Goal: Check status: Check status

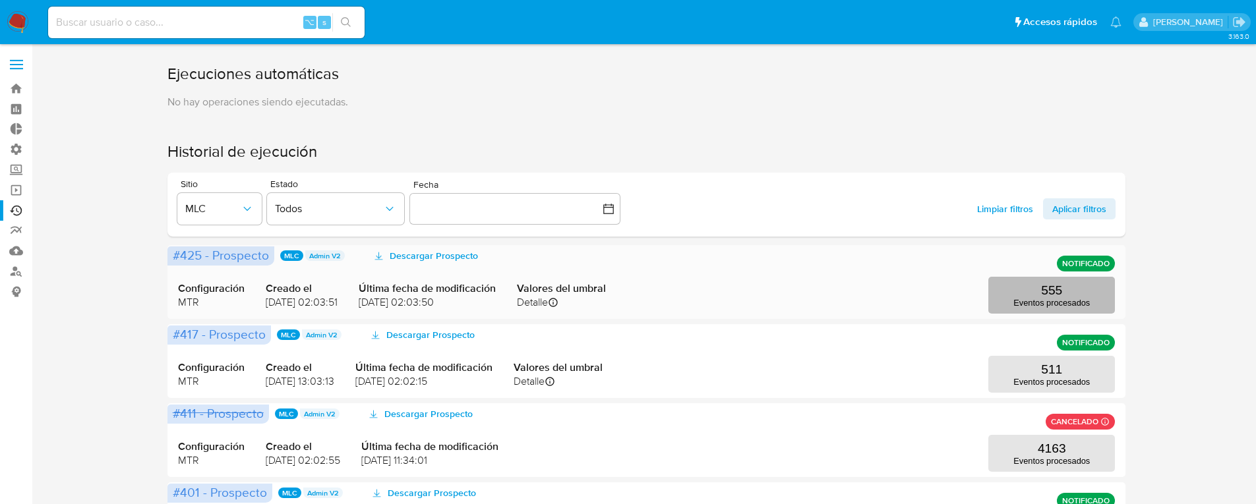
click at [1033, 295] on button "555 Eventos procesados" at bounding box center [1051, 295] width 127 height 37
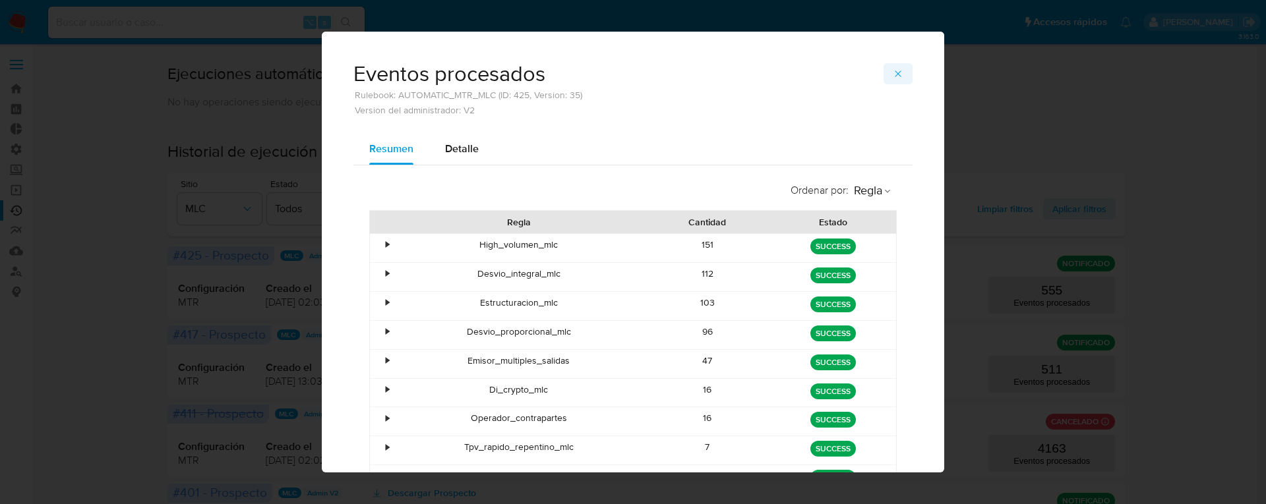
click at [893, 73] on icon "button" at bounding box center [898, 74] width 11 height 11
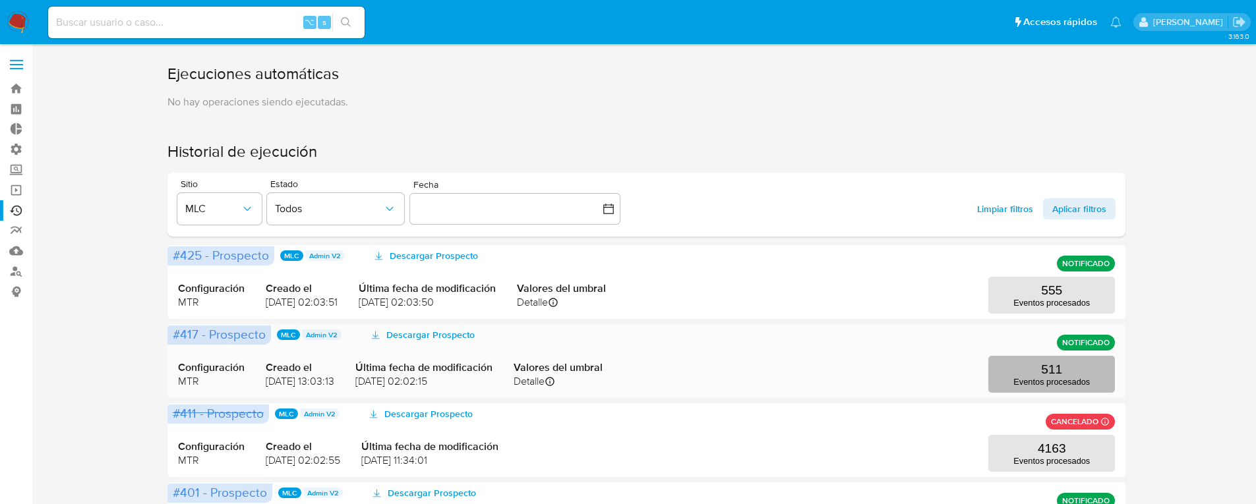
click at [1038, 363] on button "511 Eventos procesados" at bounding box center [1051, 374] width 127 height 37
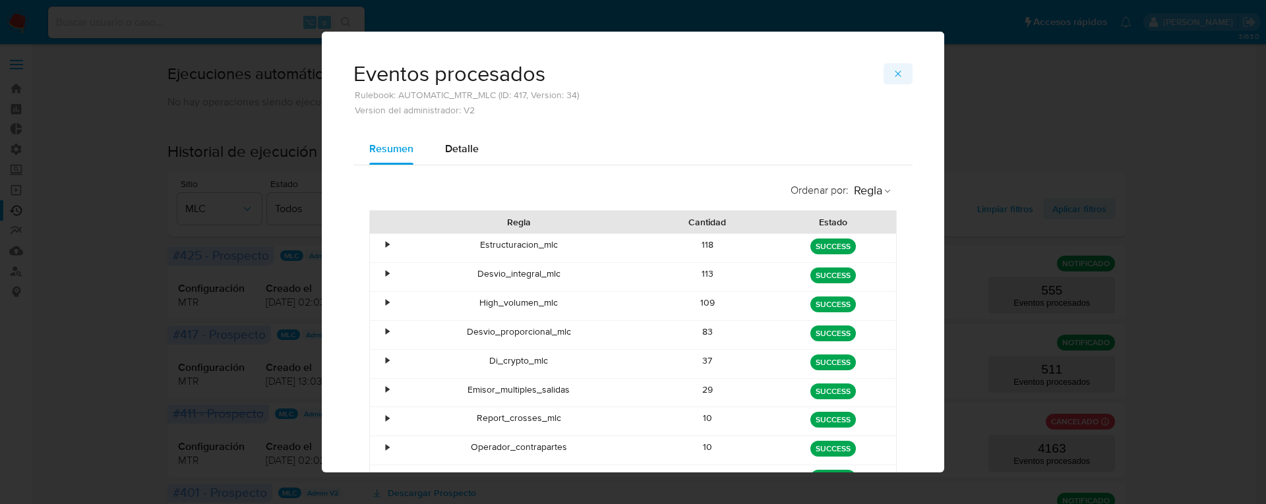
click at [893, 72] on icon "button" at bounding box center [898, 74] width 11 height 11
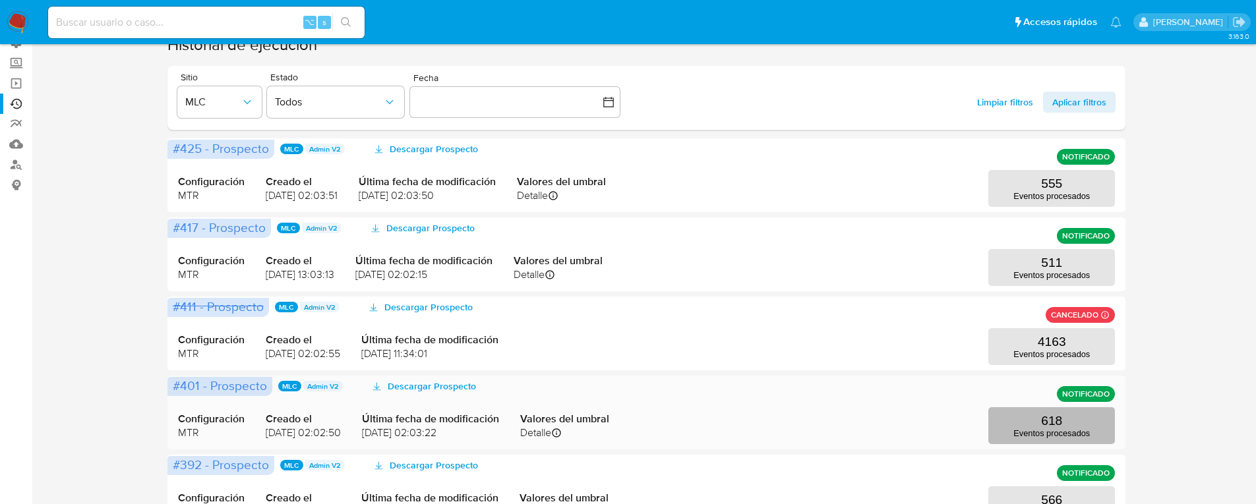
scroll to position [112, 0]
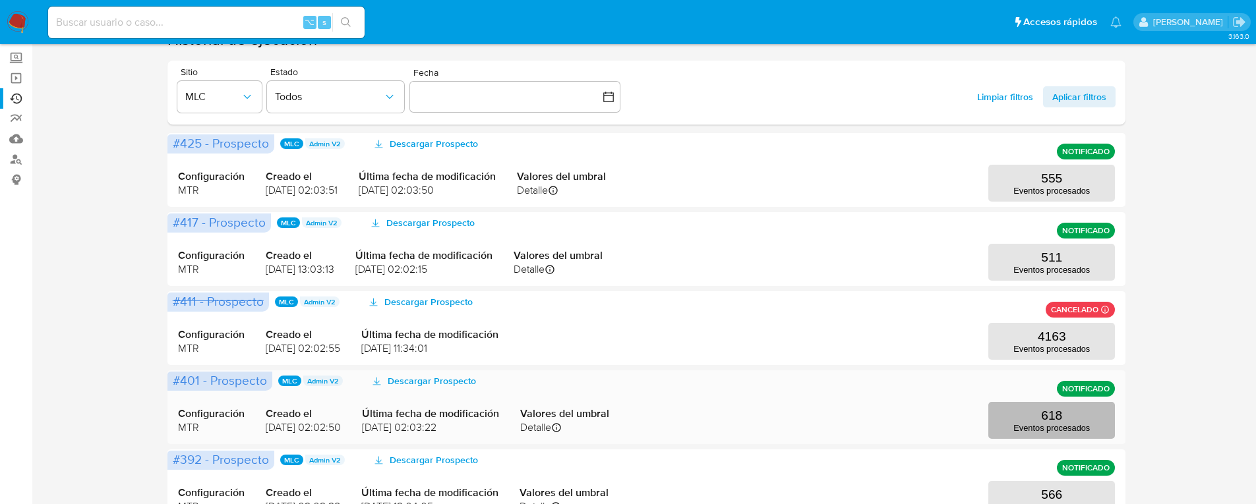
click at [1034, 421] on button "618 Eventos procesados" at bounding box center [1051, 420] width 127 height 37
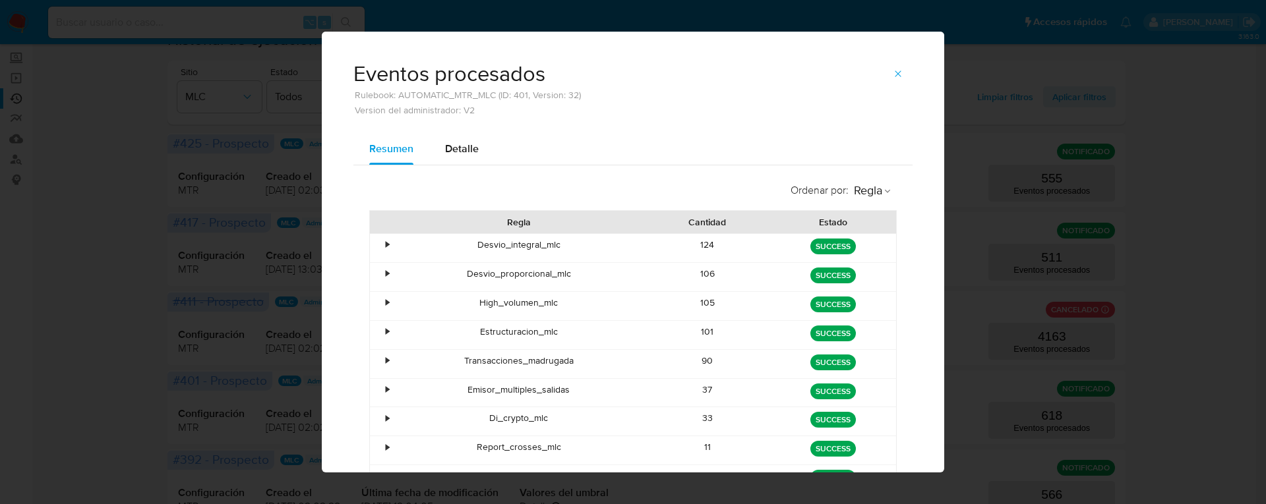
click at [893, 71] on icon "button" at bounding box center [898, 74] width 11 height 11
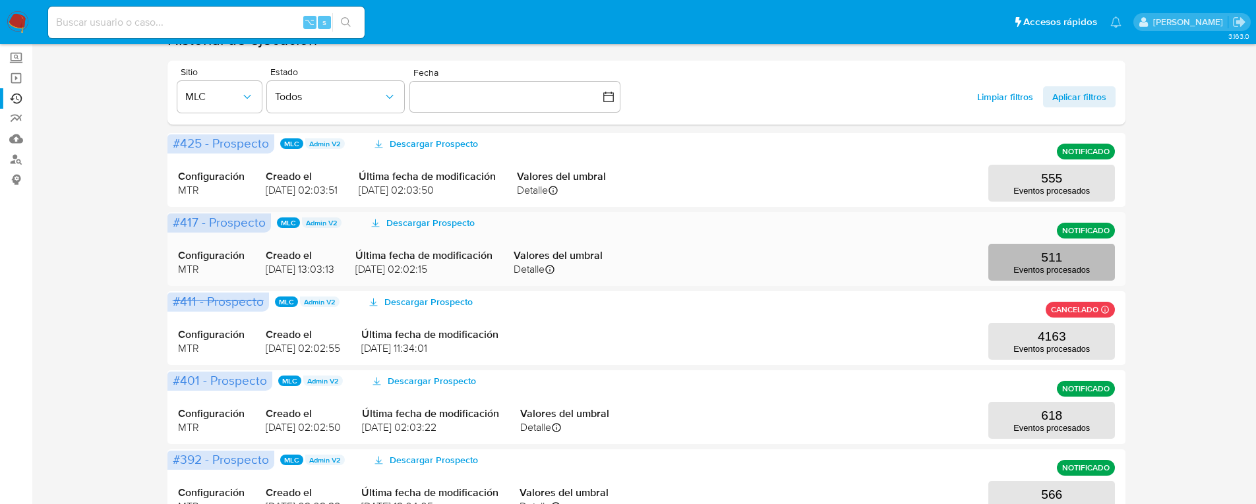
click at [1030, 256] on button "511 Eventos procesados" at bounding box center [1051, 262] width 127 height 37
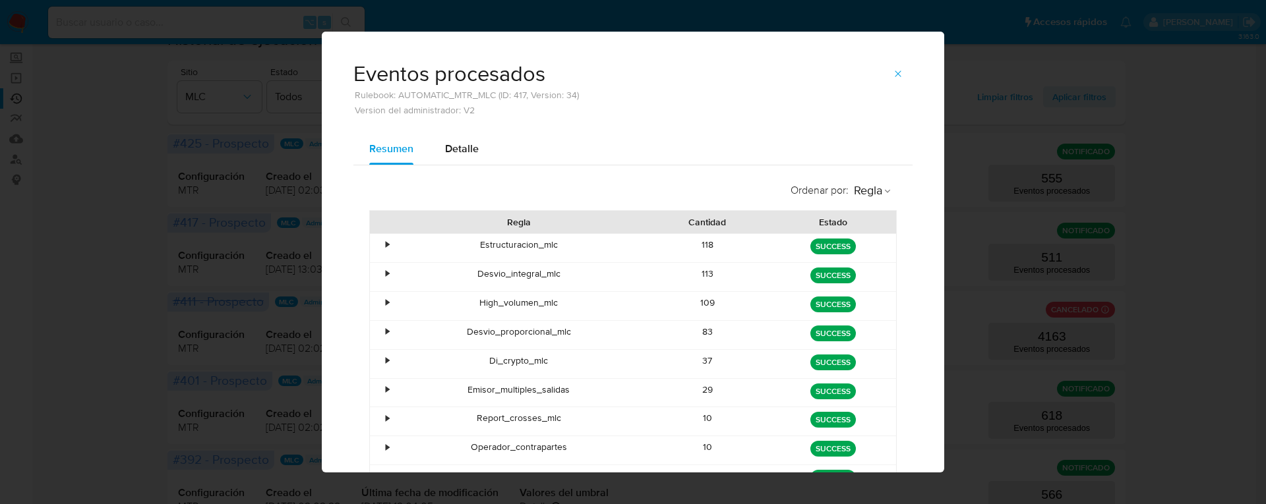
click at [378, 303] on div "•" at bounding box center [381, 306] width 23 height 28
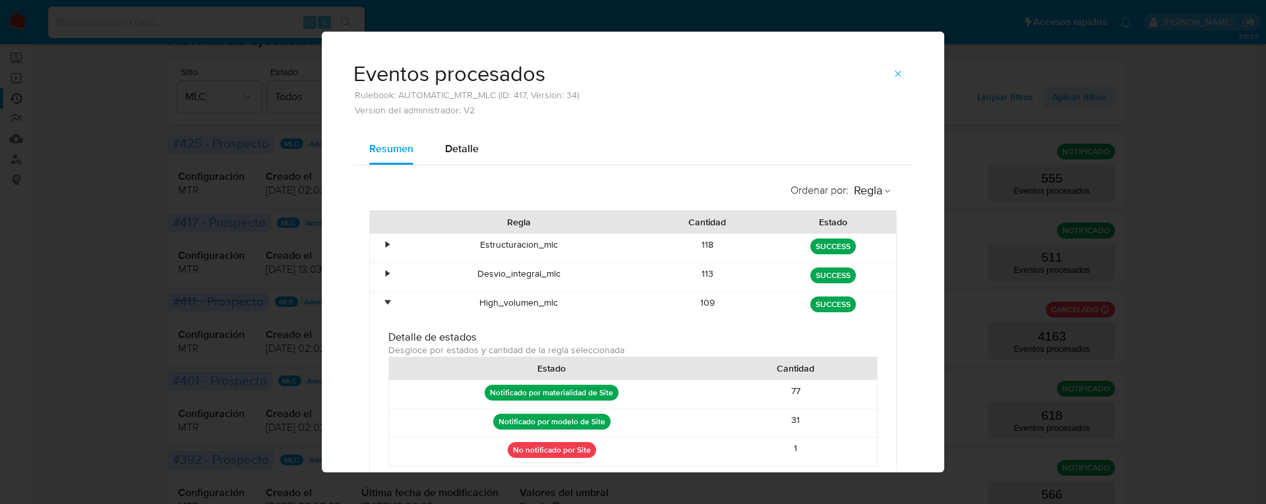
click at [378, 303] on div "•" at bounding box center [381, 306] width 23 height 28
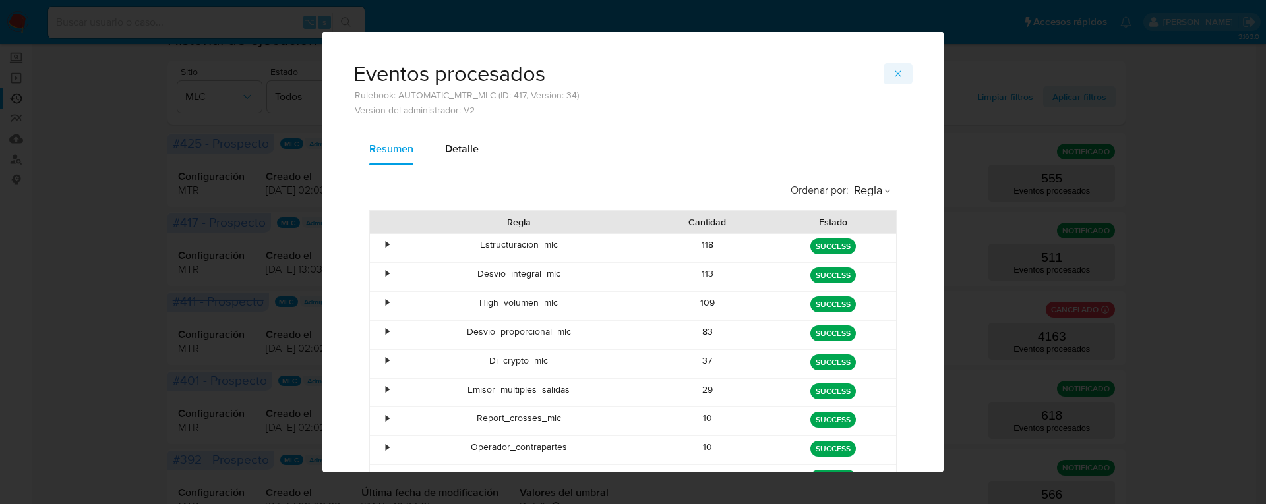
click at [893, 80] on span "button" at bounding box center [898, 74] width 11 height 18
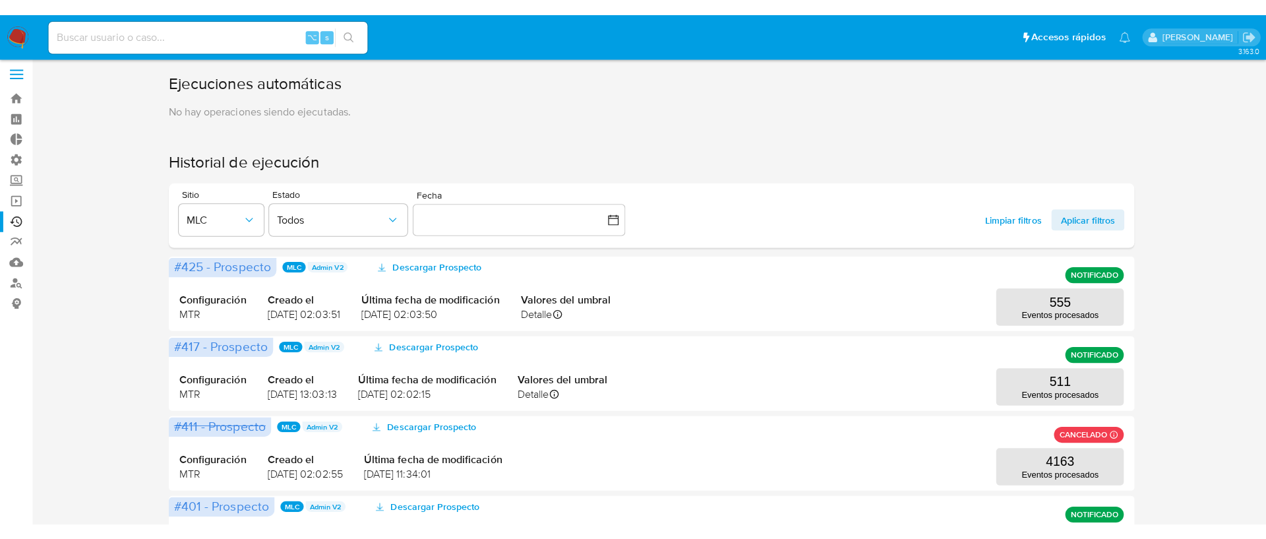
scroll to position [0, 0]
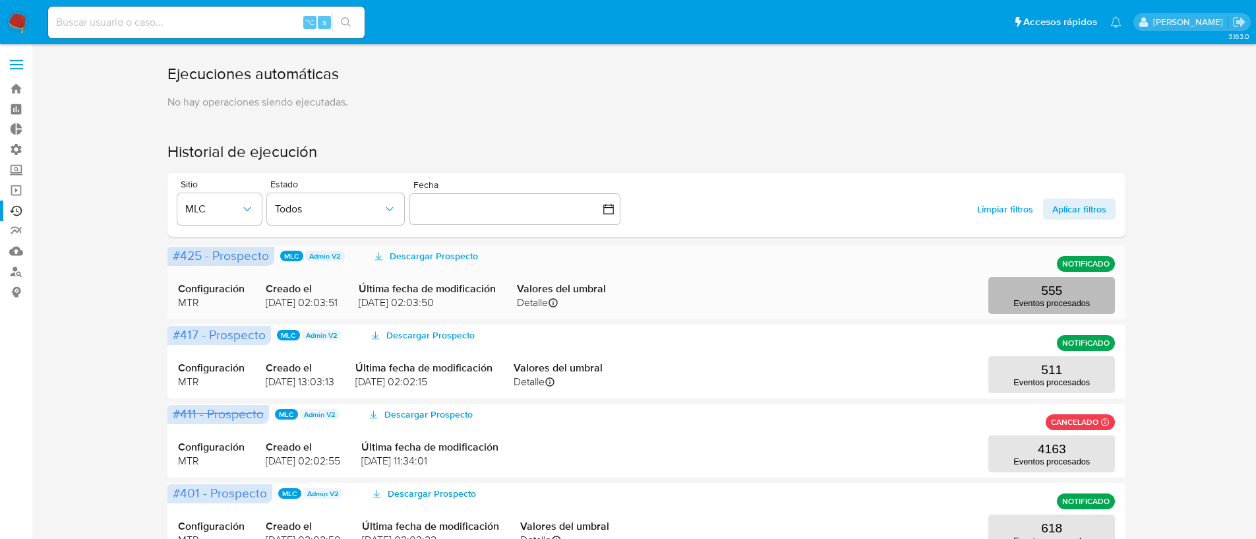
click at [1064, 277] on button "555 Eventos procesados" at bounding box center [1051, 295] width 127 height 37
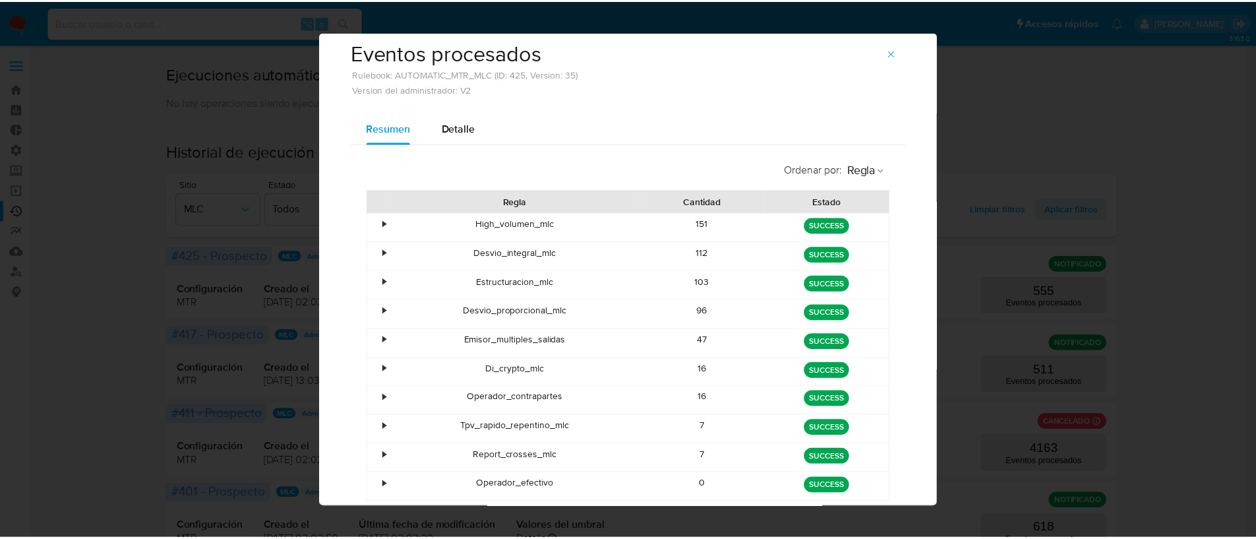
scroll to position [22, 0]
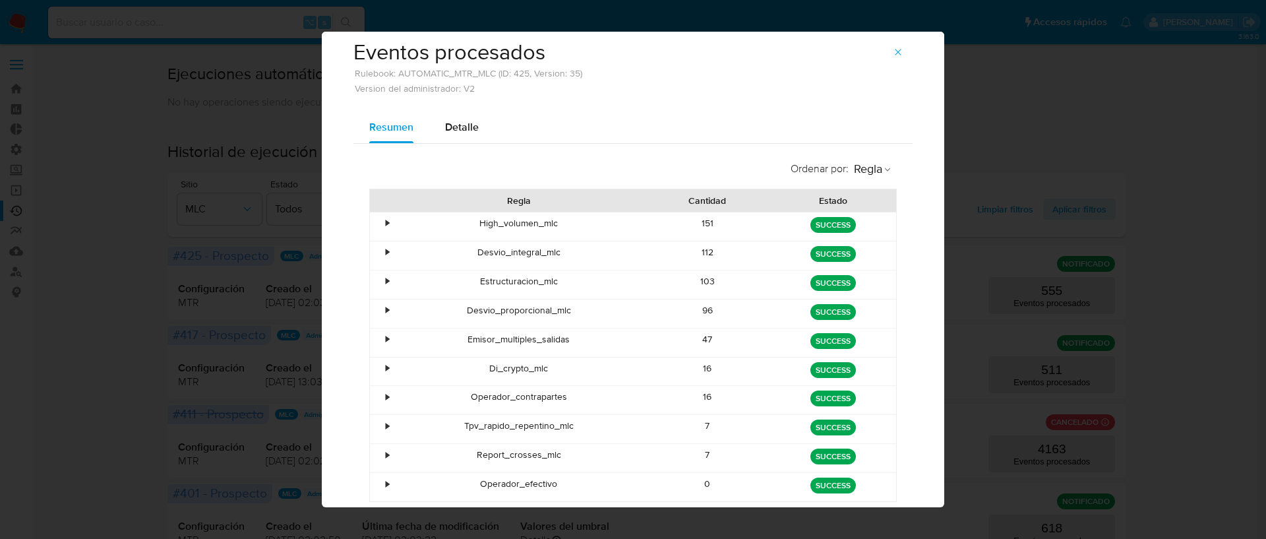
click at [386, 311] on div "•" at bounding box center [387, 310] width 3 height 13
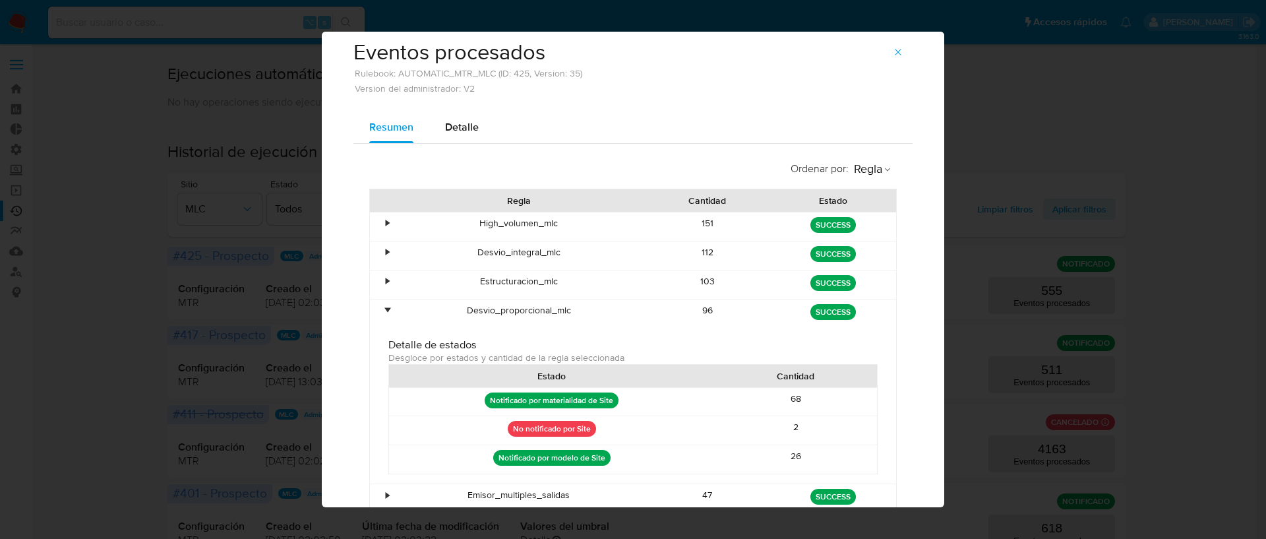
click at [386, 311] on div "•" at bounding box center [387, 310] width 3 height 13
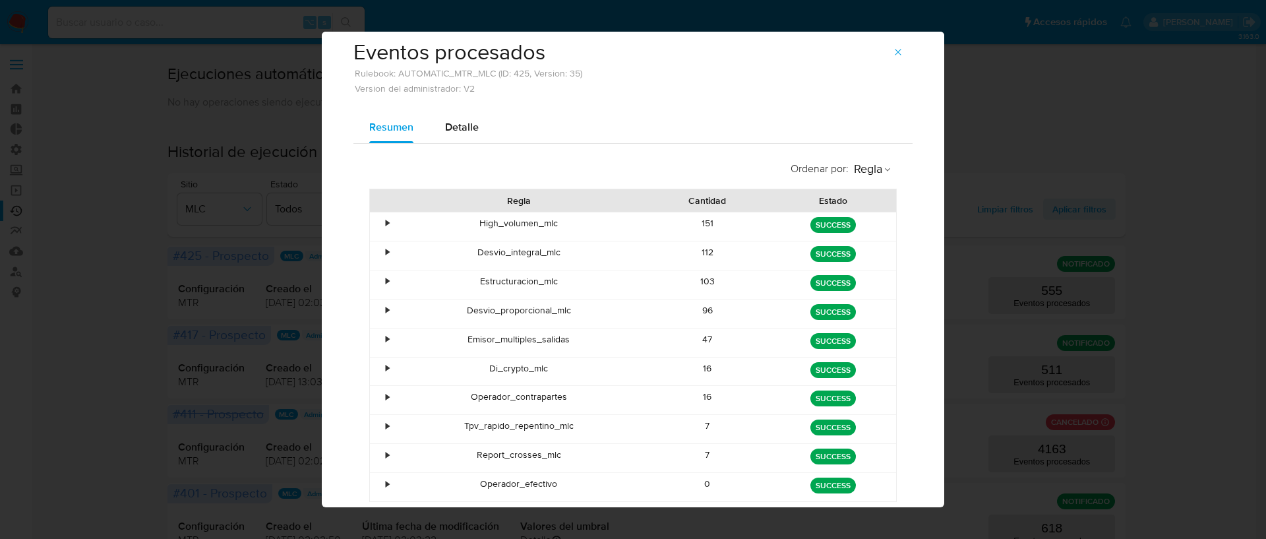
click at [386, 311] on div "•" at bounding box center [387, 310] width 3 height 13
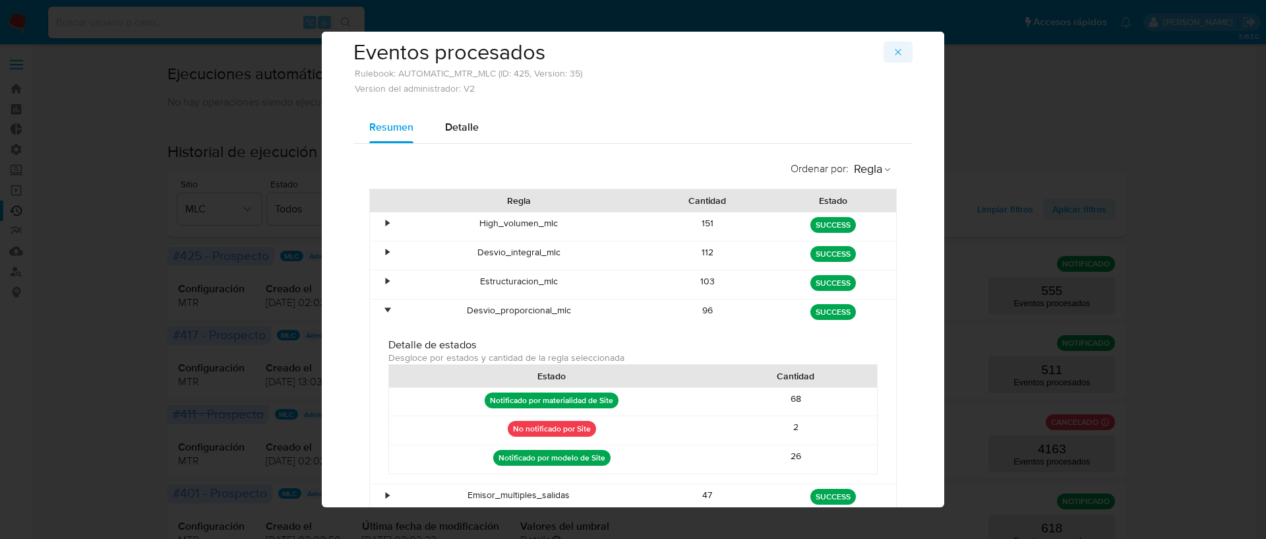
click at [895, 52] on icon "button" at bounding box center [898, 52] width 11 height 11
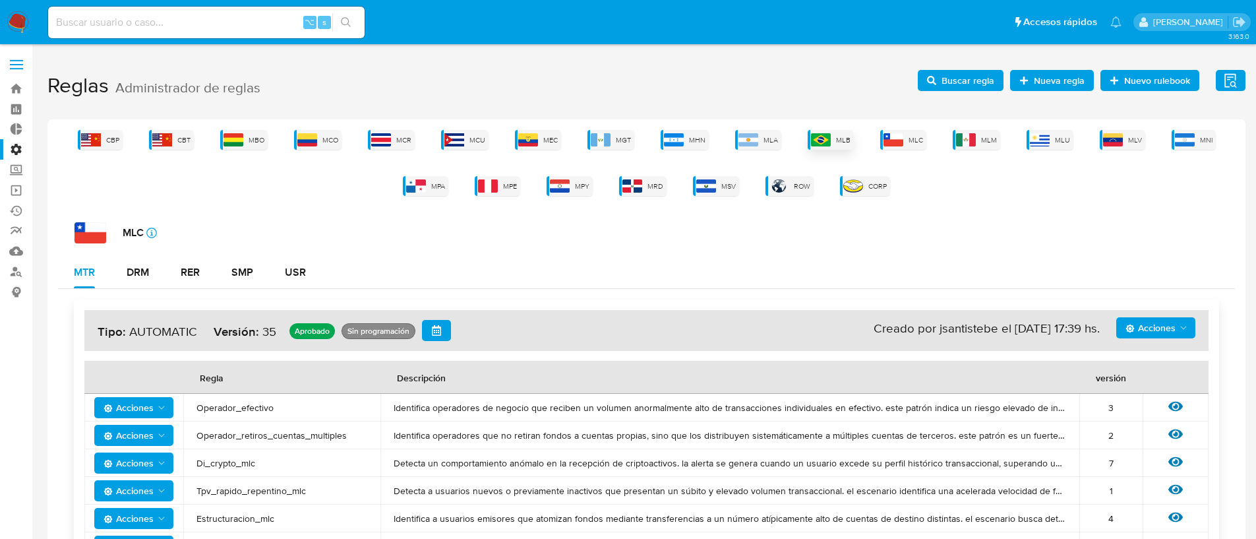
click at [821, 133] on img at bounding box center [821, 139] width 20 height 13
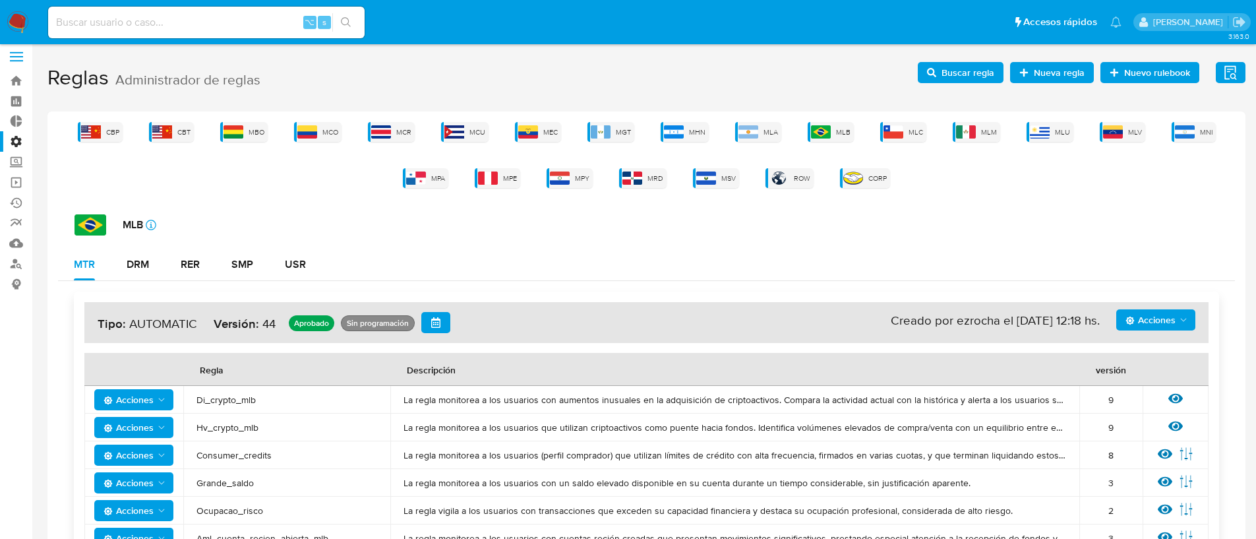
scroll to position [253, 0]
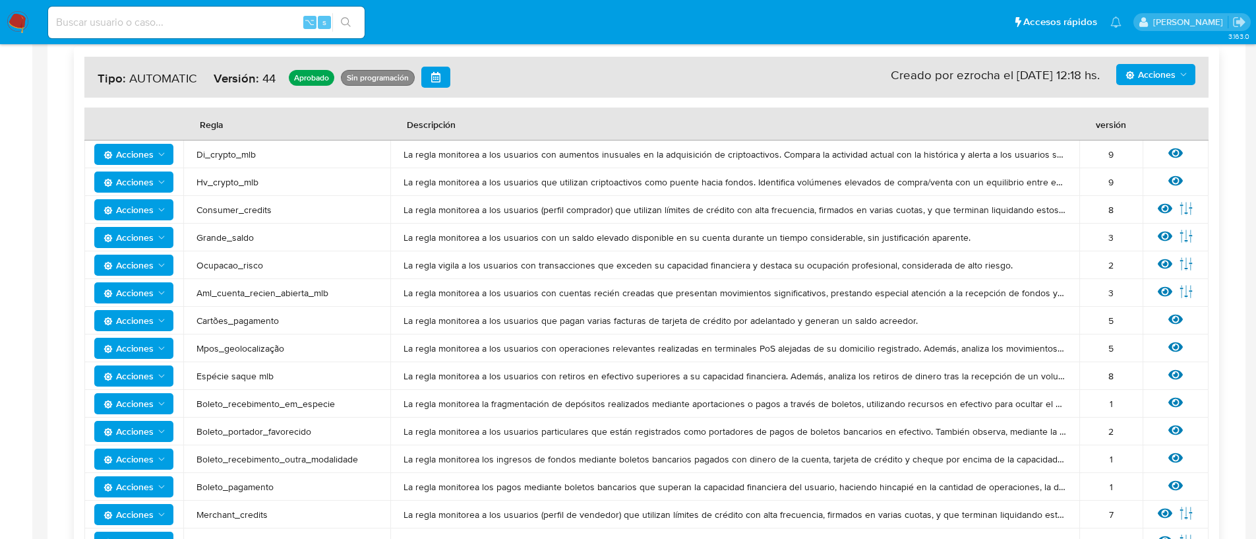
click at [151, 289] on span "Acciones" at bounding box center [129, 292] width 50 height 21
click at [137, 357] on button "Ver historico" at bounding box center [134, 358] width 119 height 32
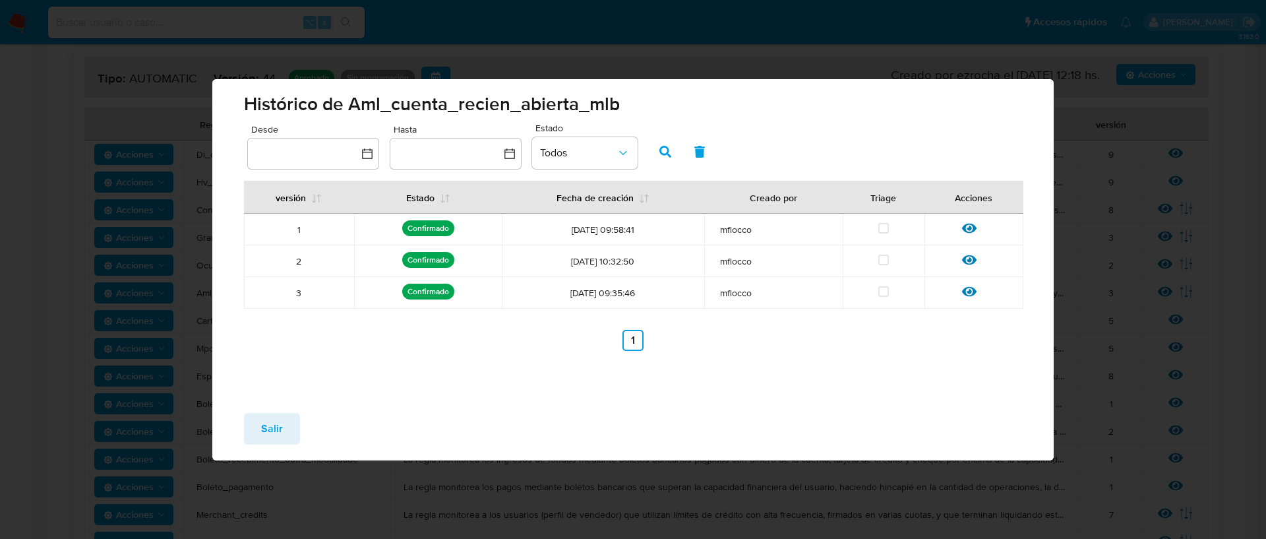
click at [724, 231] on span "mflocco" at bounding box center [773, 230] width 107 height 12
click at [724, 262] on span "mflocco" at bounding box center [773, 261] width 107 height 12
click at [732, 292] on span "mflocco" at bounding box center [773, 293] width 107 height 12
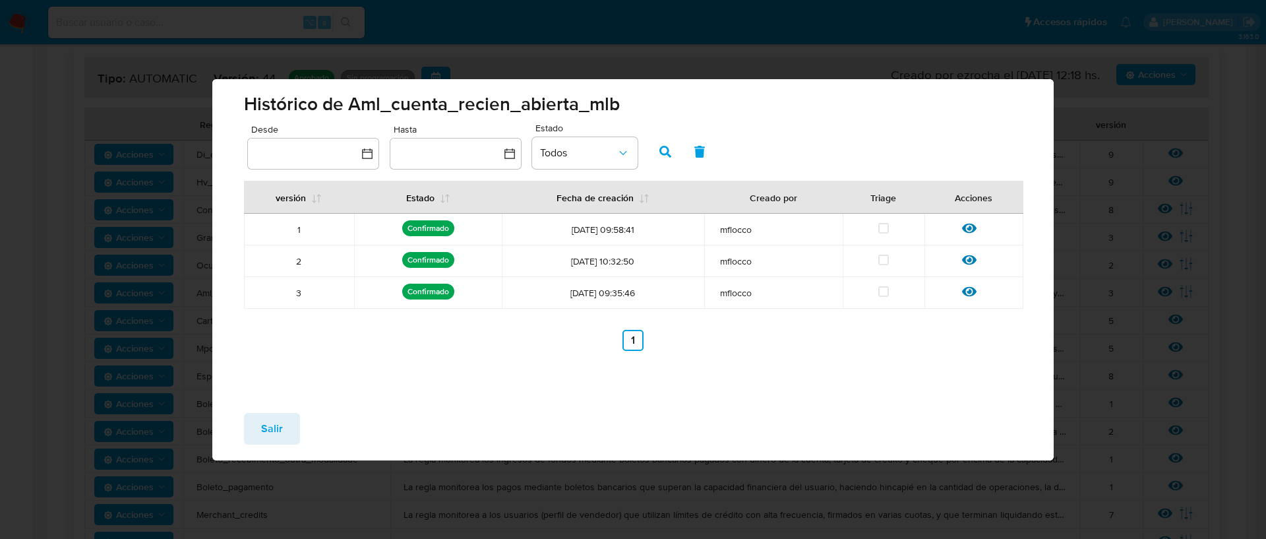
click at [736, 228] on span "mflocco" at bounding box center [773, 230] width 107 height 12
click at [265, 425] on span "Salir" at bounding box center [272, 428] width 22 height 29
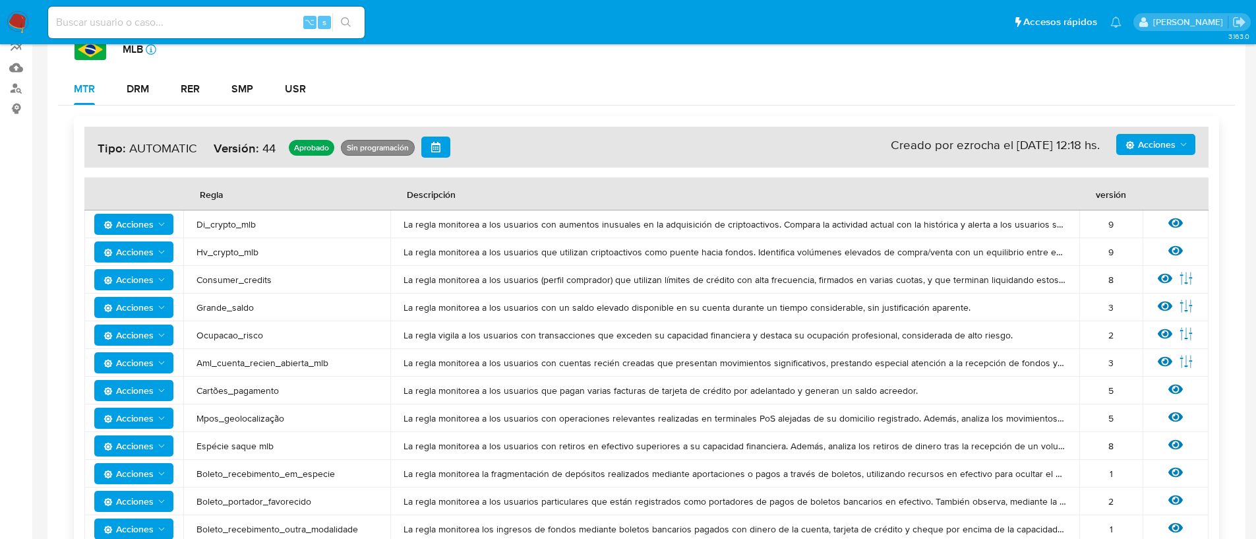
scroll to position [0, 0]
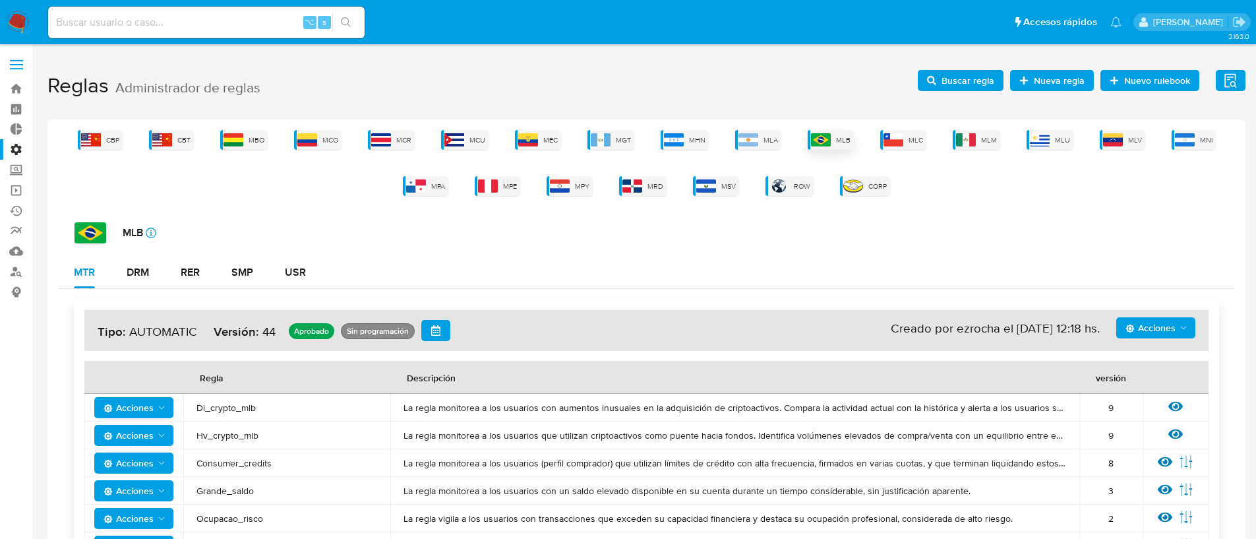
click at [835, 138] on div "MLB" at bounding box center [831, 140] width 46 height 20
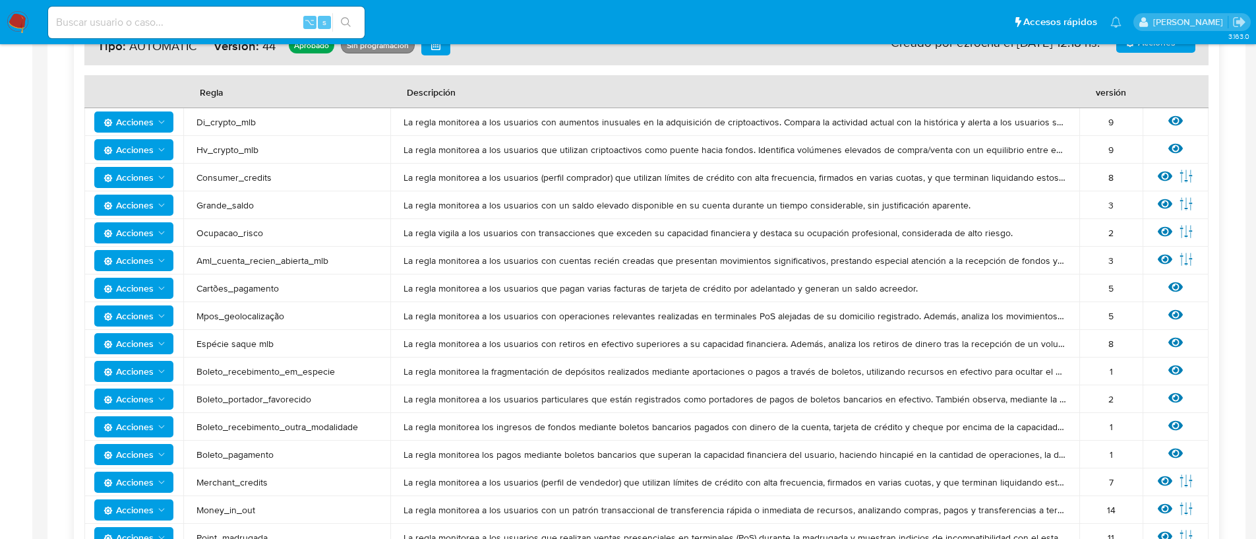
click at [128, 264] on span "Acciones" at bounding box center [129, 260] width 50 height 21
click at [695, 270] on td "La regla monitorea a los usuarios con cuentas recién creadas que presentan movi…" at bounding box center [734, 261] width 689 height 28
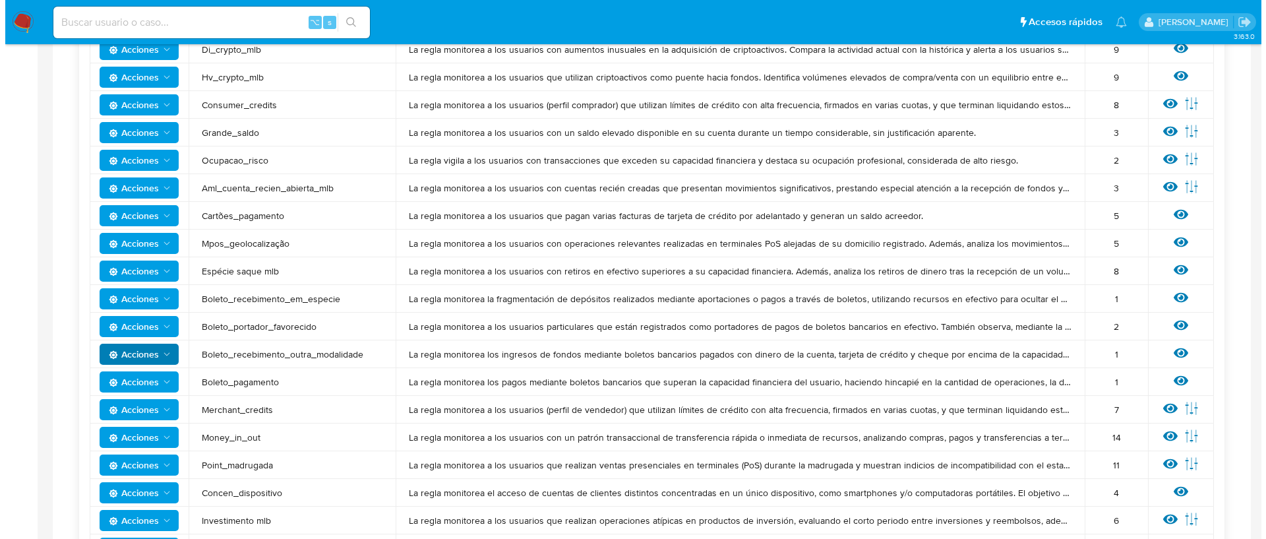
scroll to position [135, 0]
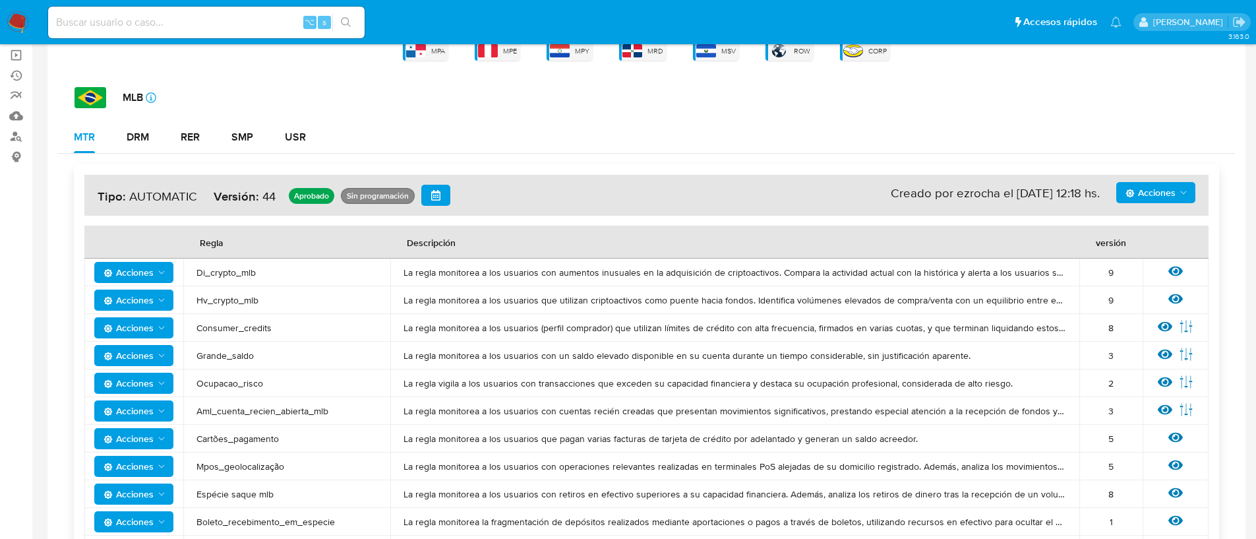
click at [134, 410] on span "Acciones" at bounding box center [129, 410] width 50 height 21
click at [1165, 409] on icon at bounding box center [1165, 410] width 15 height 10
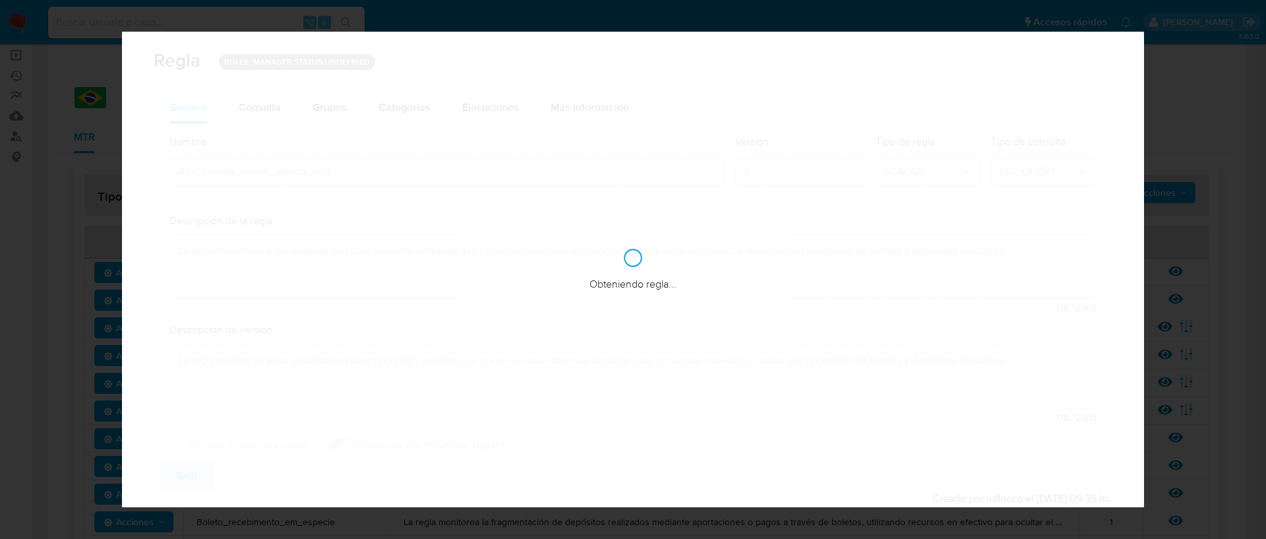
checkbox input "true"
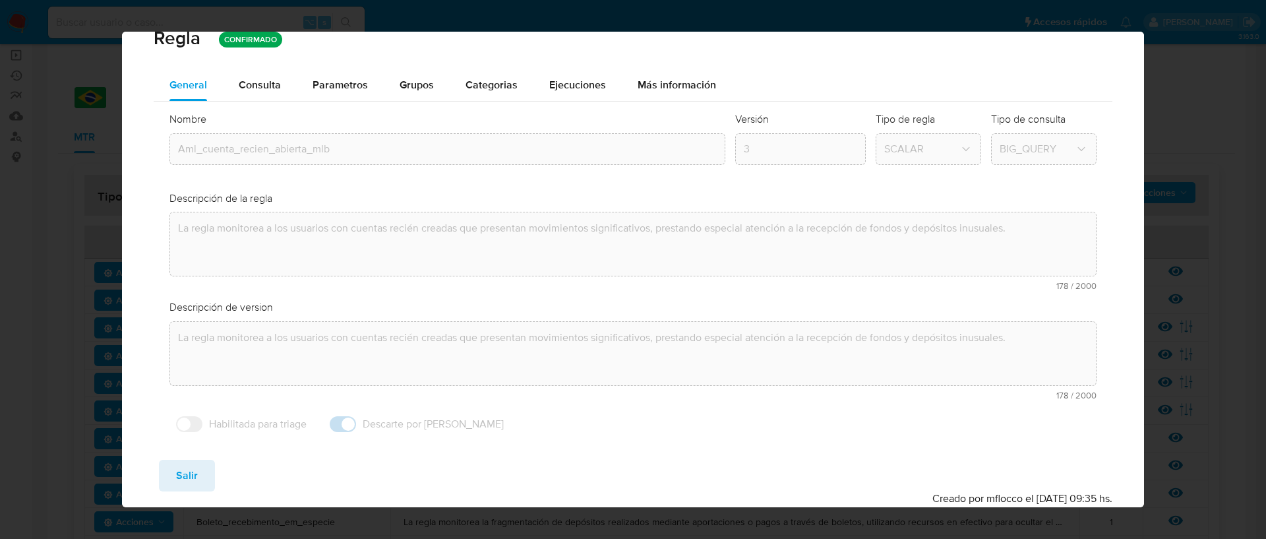
scroll to position [0, 0]
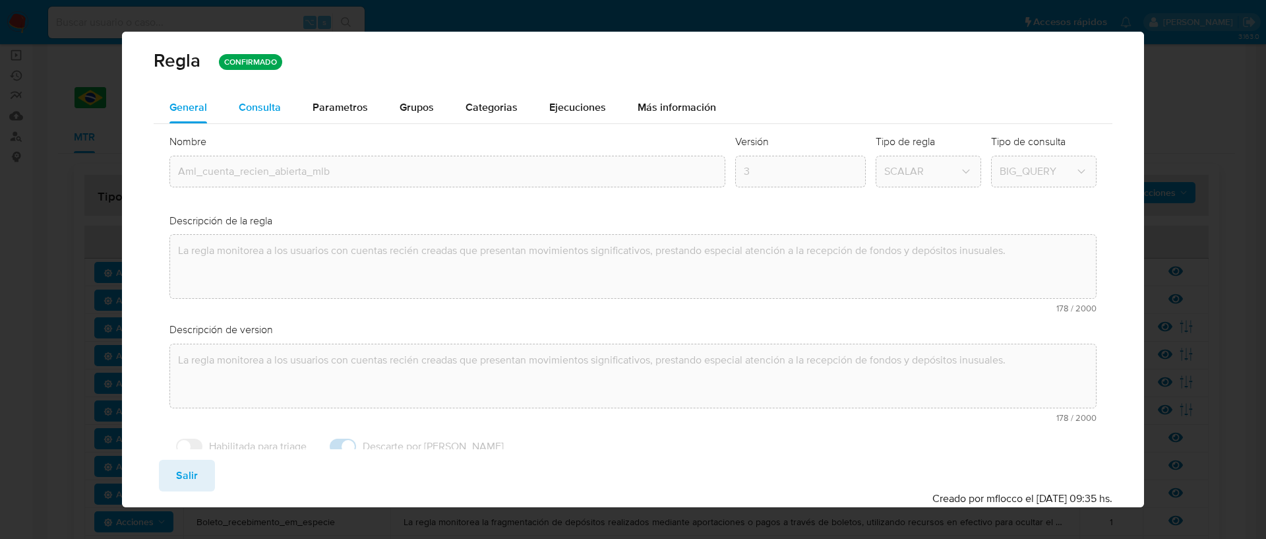
click at [257, 109] on div "Consulta" at bounding box center [260, 107] width 42 height 11
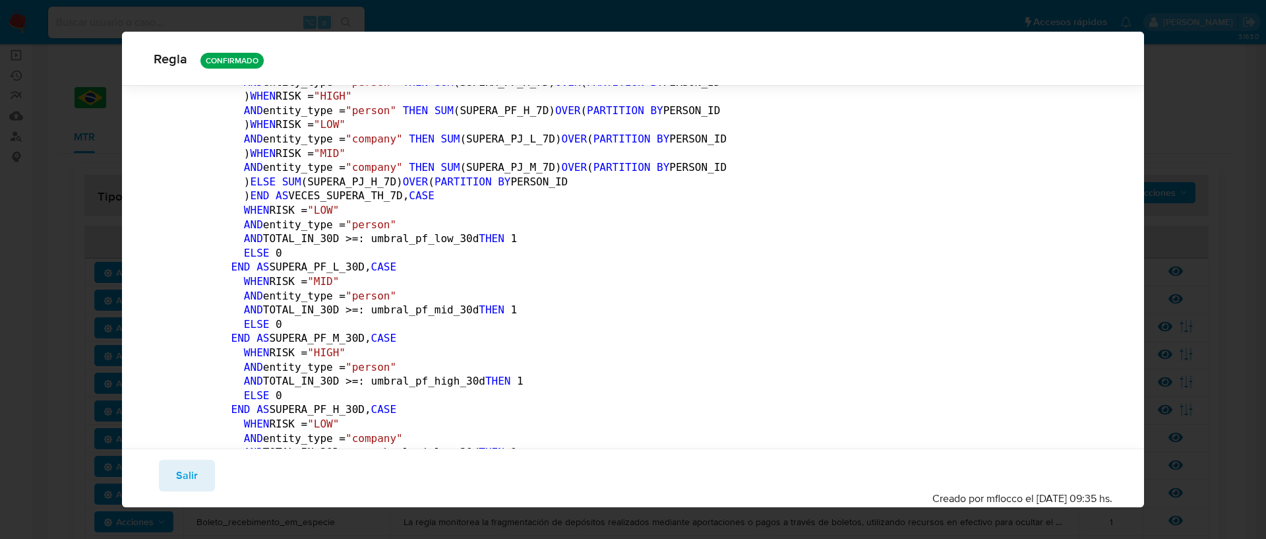
scroll to position [2945, 0]
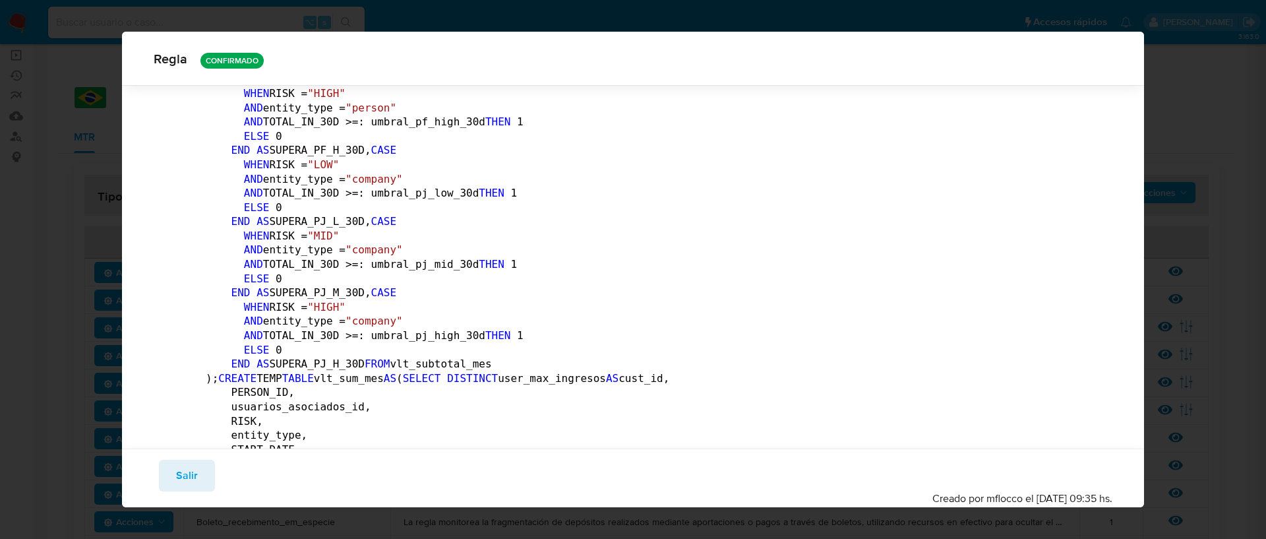
click at [197, 456] on div "Guardar Salir Simular Confirmar Creado por mflocco el 05/09/2025 09:35 hs." at bounding box center [633, 477] width 1022 height 59
click at [194, 469] on span "Salir" at bounding box center [187, 475] width 22 height 29
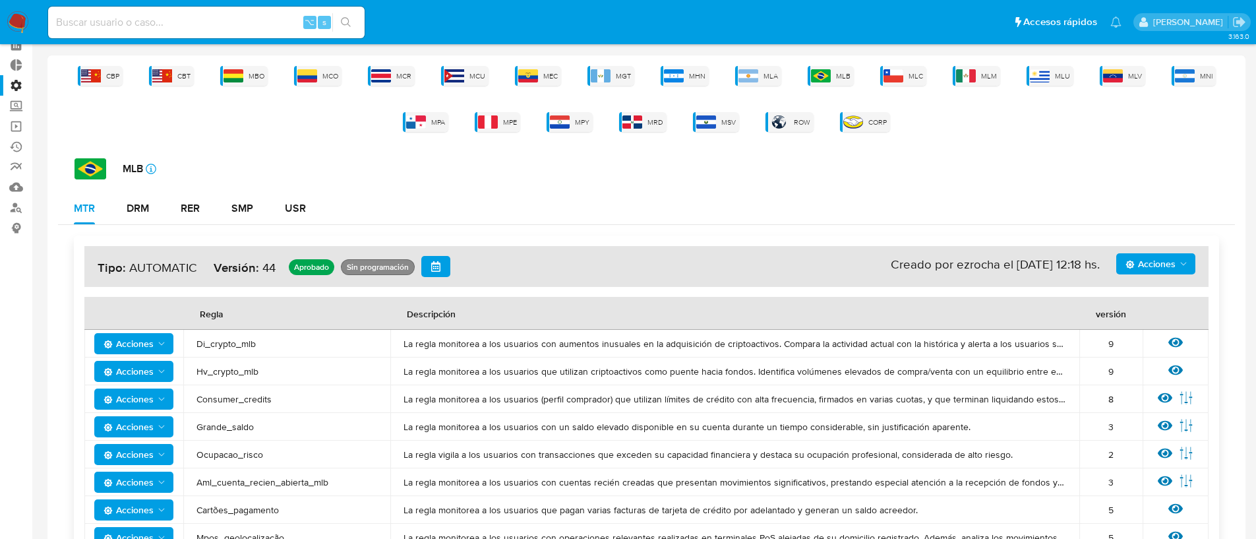
scroll to position [0, 0]
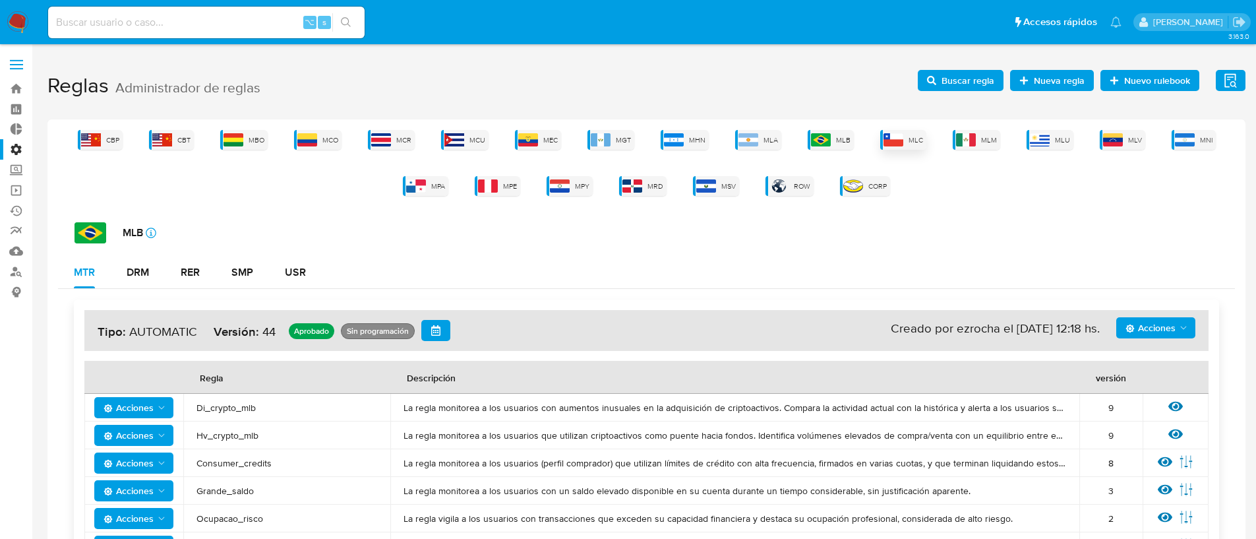
click at [912, 144] on span "MLC" at bounding box center [916, 140] width 15 height 10
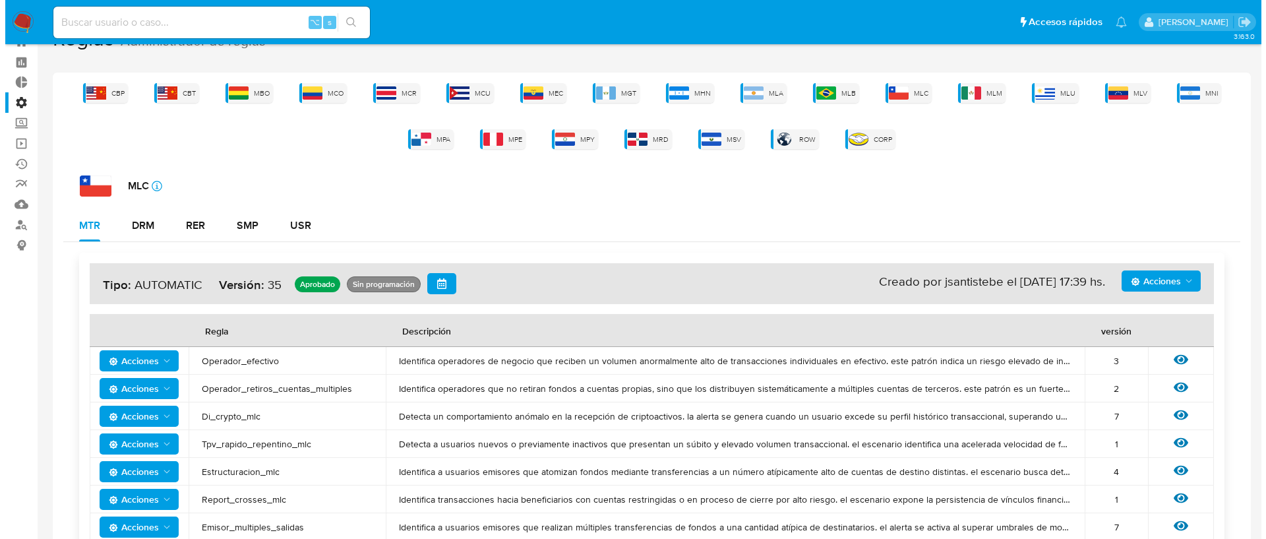
scroll to position [245, 0]
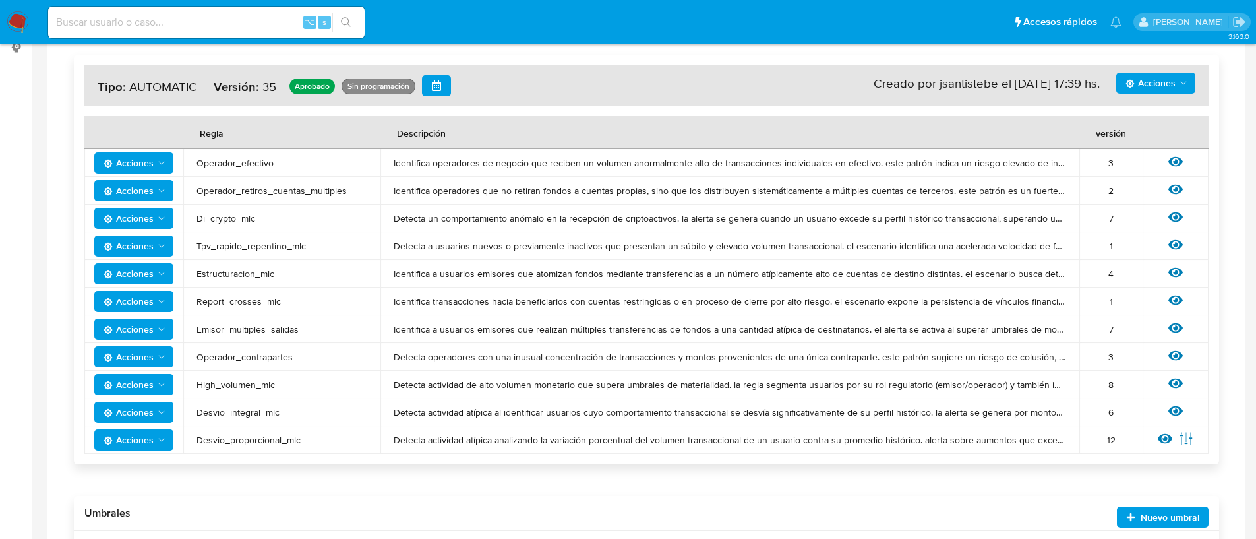
click at [136, 375] on span "Acciones" at bounding box center [129, 384] width 50 height 21
click at [150, 483] on button "Ver historico" at bounding box center [134, 481] width 119 height 32
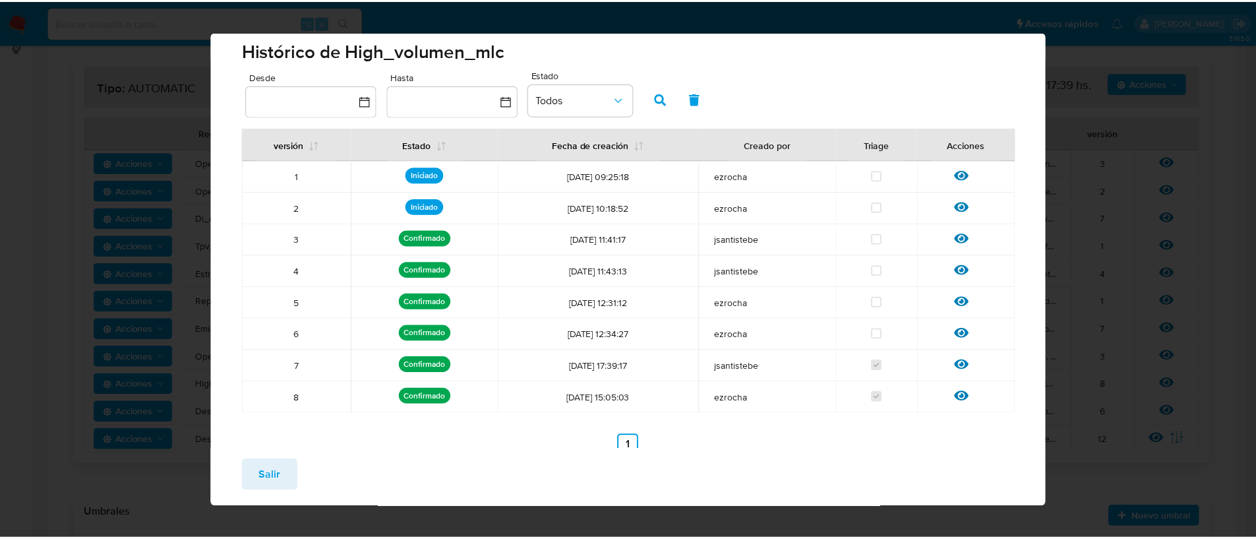
scroll to position [1, 0]
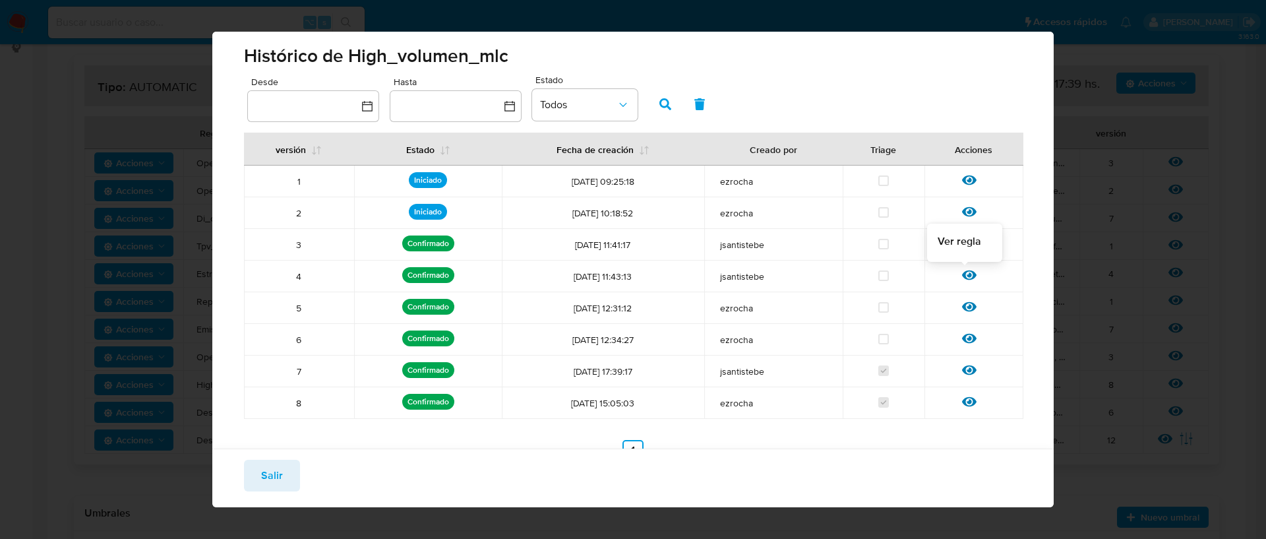
click at [966, 273] on icon at bounding box center [969, 275] width 15 height 15
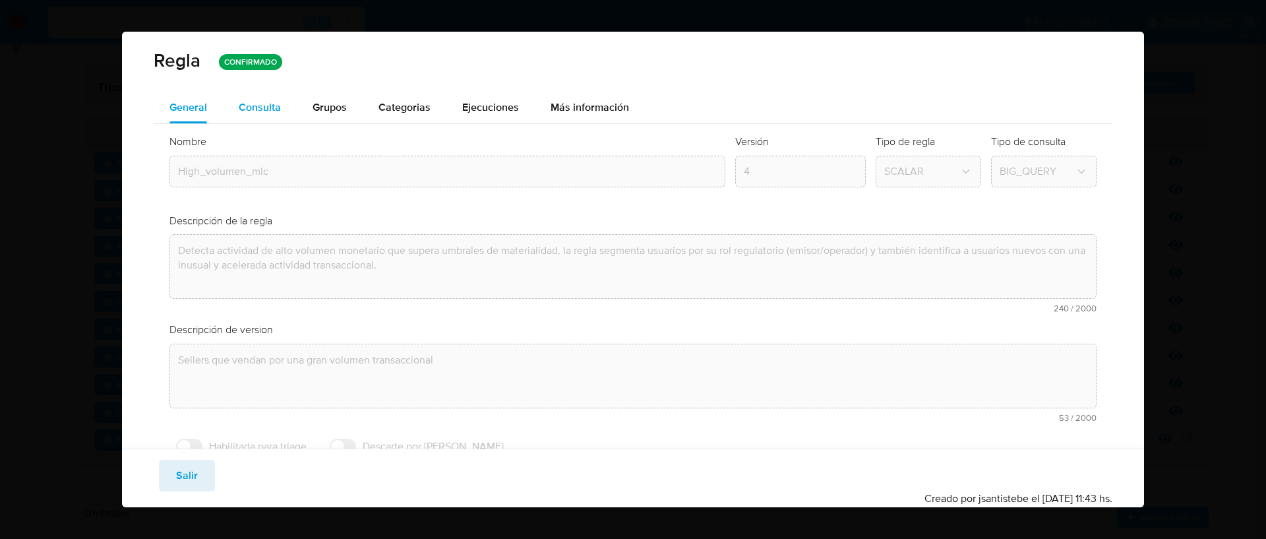
click at [247, 102] on div "Consulta" at bounding box center [260, 107] width 42 height 11
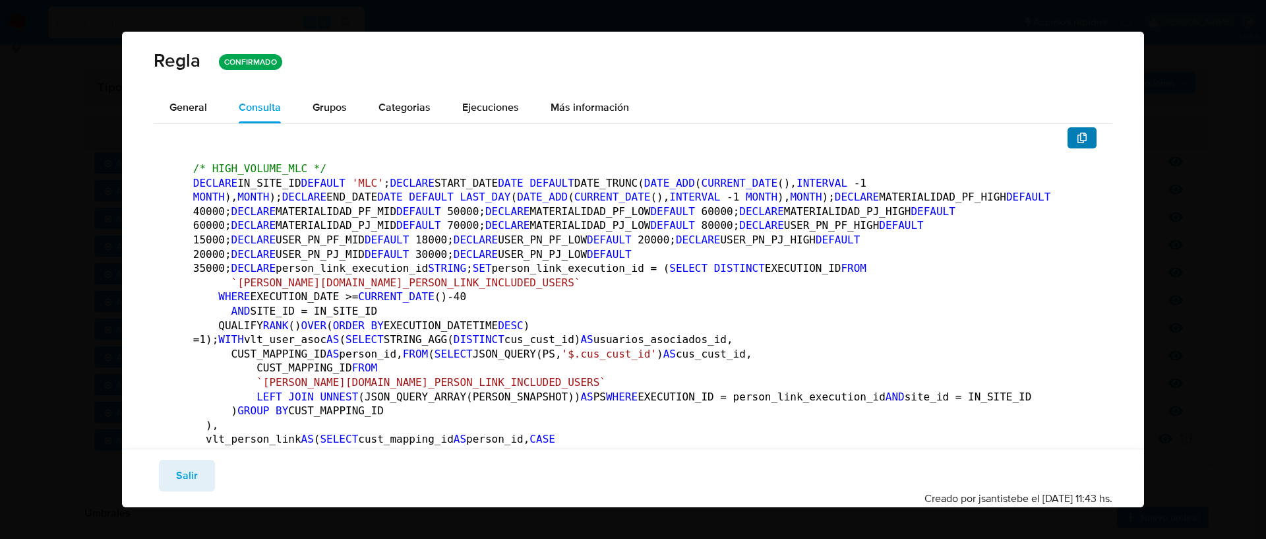
click at [1077, 133] on icon "button" at bounding box center [1081, 138] width 9 height 11
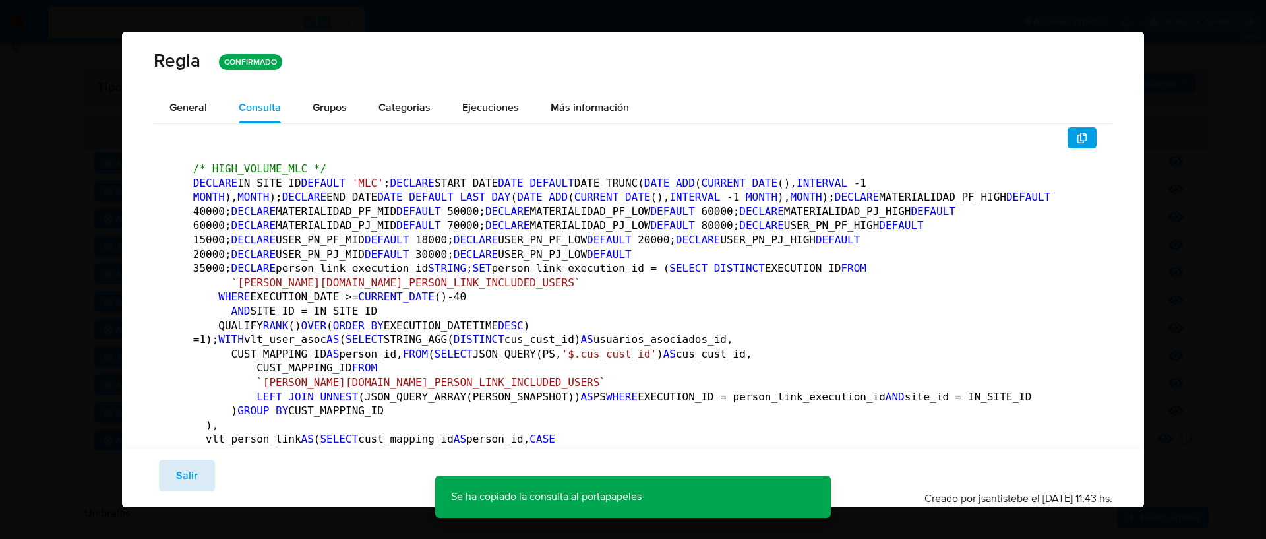
click at [204, 469] on button "Salir" at bounding box center [187, 476] width 56 height 32
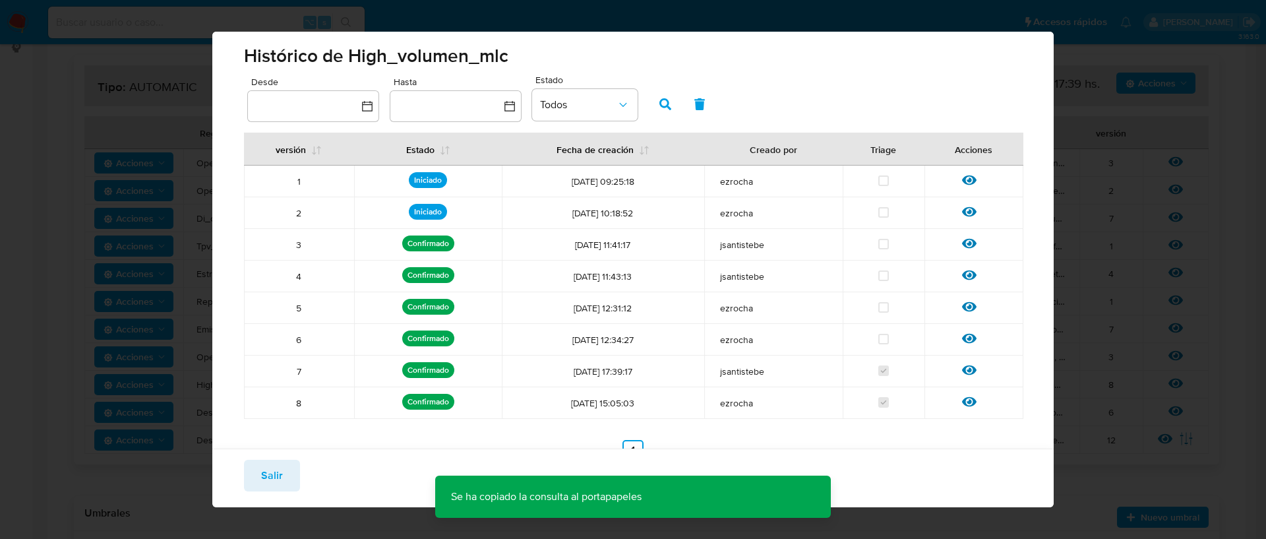
click at [284, 460] on button "Salir" at bounding box center [272, 476] width 56 height 32
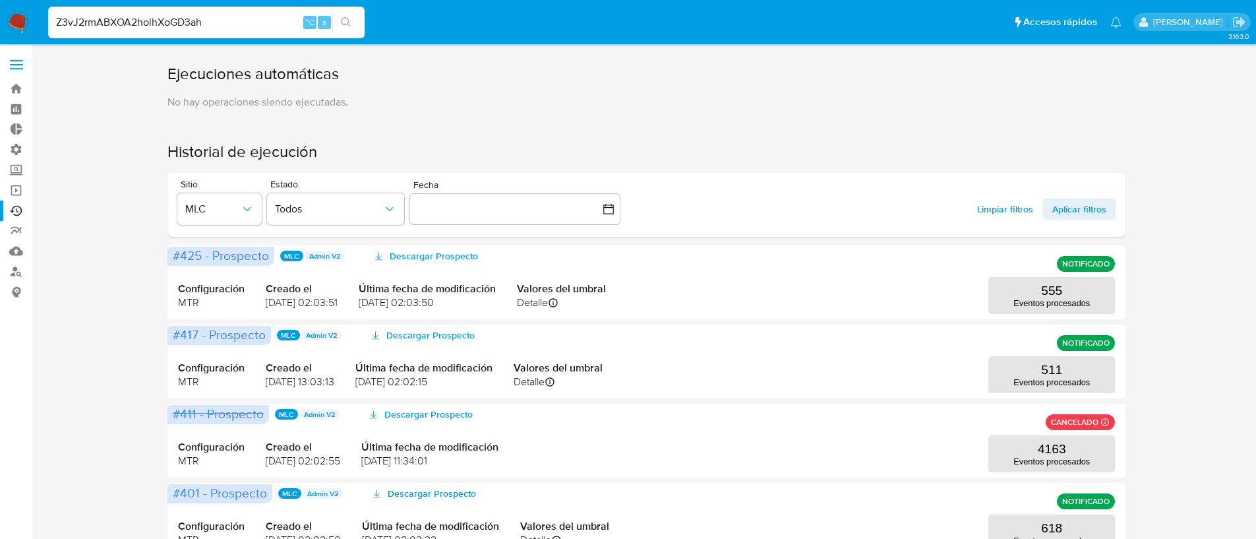
type input "Z3vJ2rmABXOA2holhXoGD3ah"
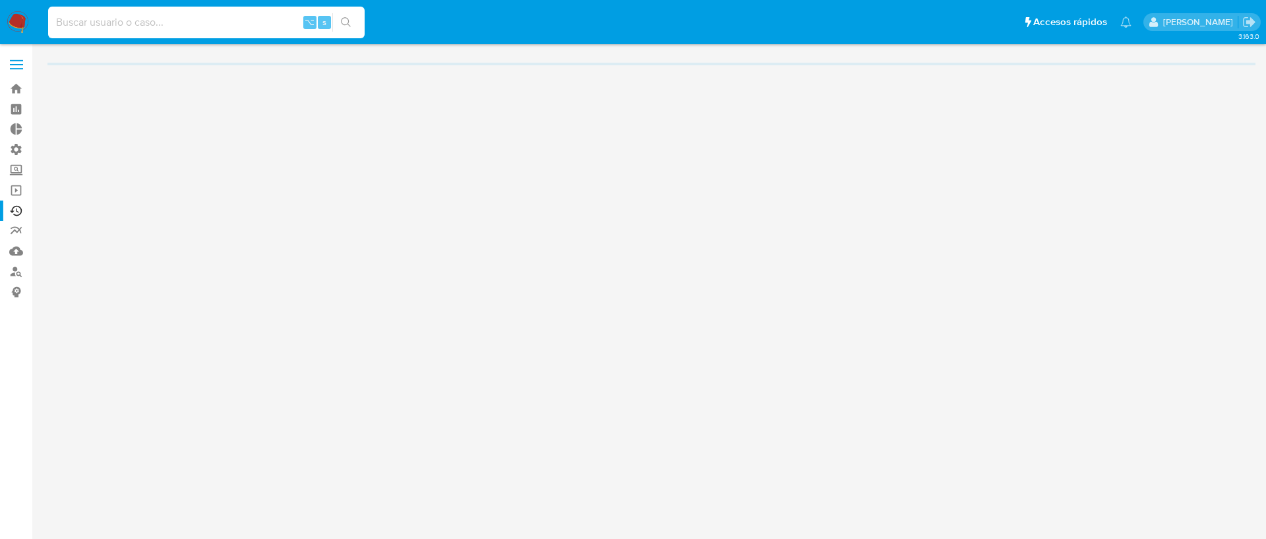
click at [75, 20] on input at bounding box center [206, 22] width 316 height 17
paste input "Z3vJ2rmABXOA2holhXoGD3ah"
type input "Z3vJ2rmABXOA2holhXoGD3ah"
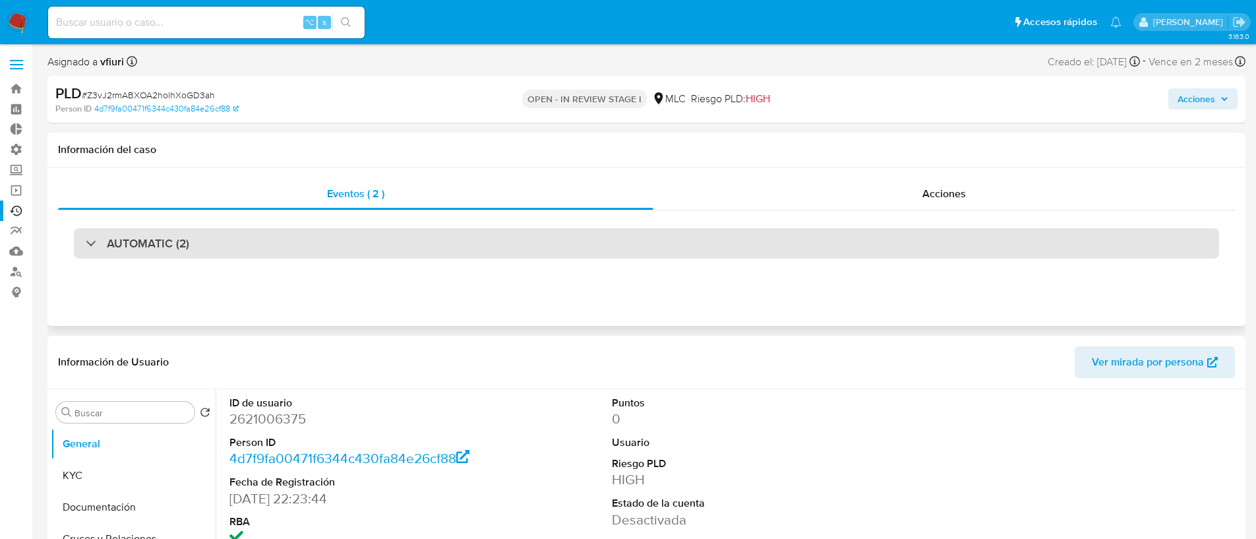
click at [386, 238] on div "AUTOMATIC (2)" at bounding box center [646, 243] width 1145 height 30
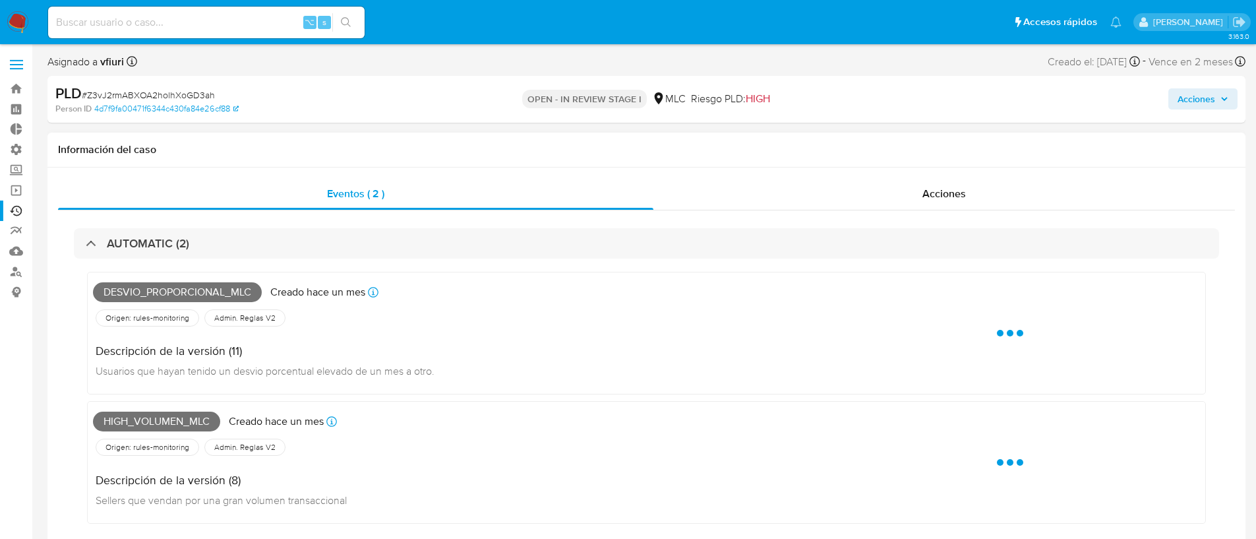
select select "10"
